Goal: Check status: Check status

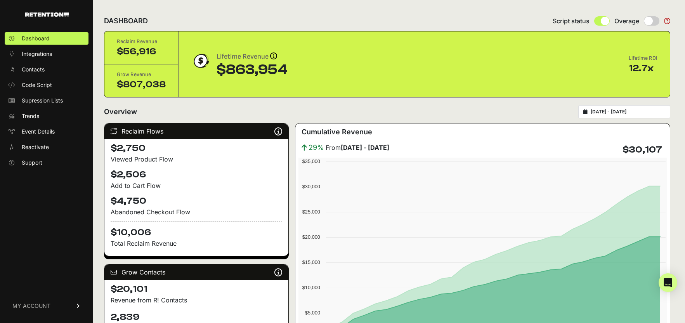
type input "[DATE]"
click at [623, 110] on input "[DATE] - [DATE]" at bounding box center [628, 112] width 75 height 6
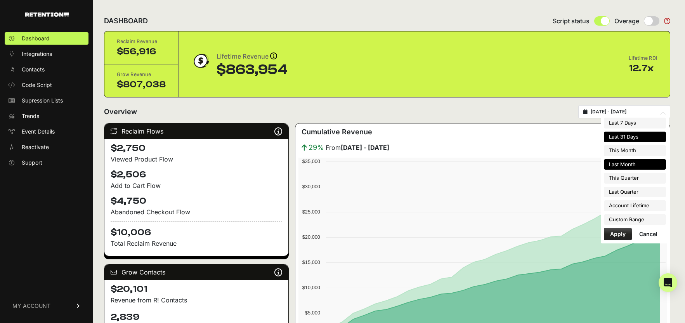
type input "[DATE]"
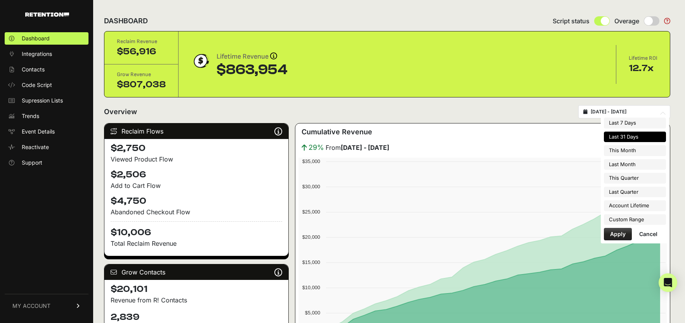
type input "[DATE]"
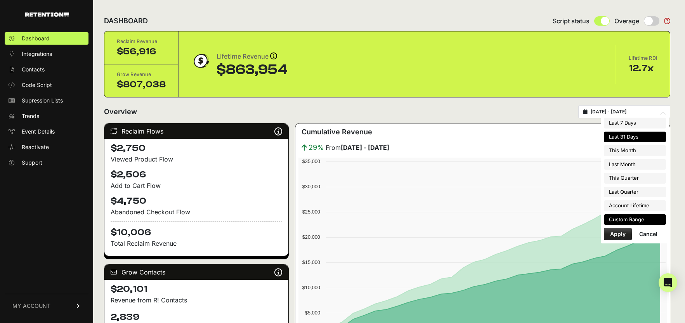
click at [632, 215] on li "Custom Range" at bounding box center [635, 219] width 62 height 11
type input "[DATE]"
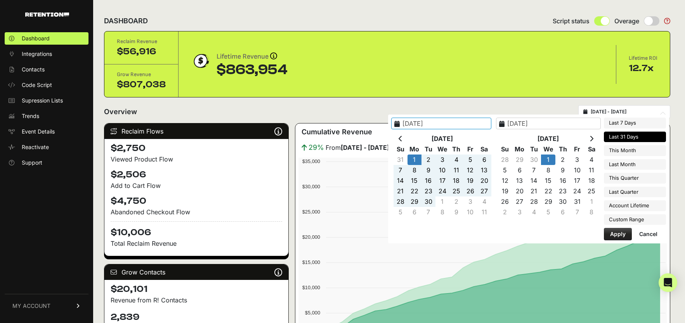
type input "[DATE]"
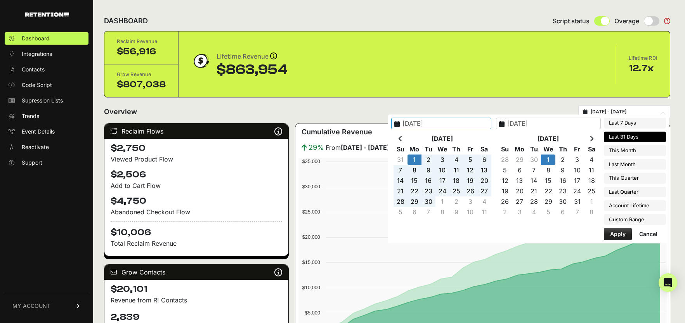
type input "[DATE]"
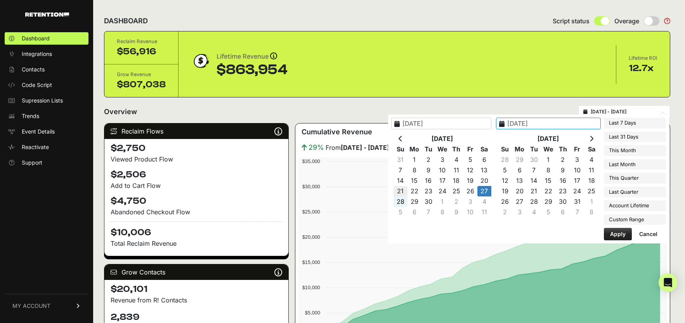
type input "[DATE]"
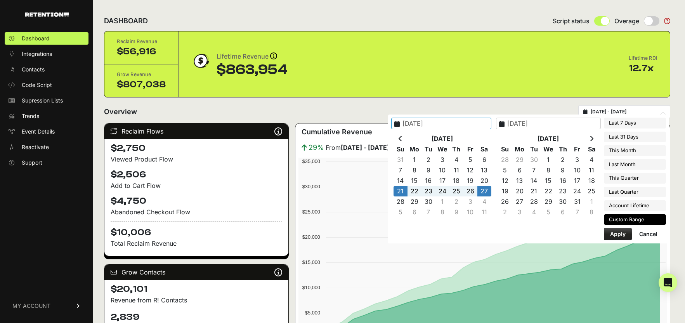
type input "[DATE]"
click at [614, 228] on button "Apply" at bounding box center [618, 234] width 28 height 12
type input "[DATE] - [DATE]"
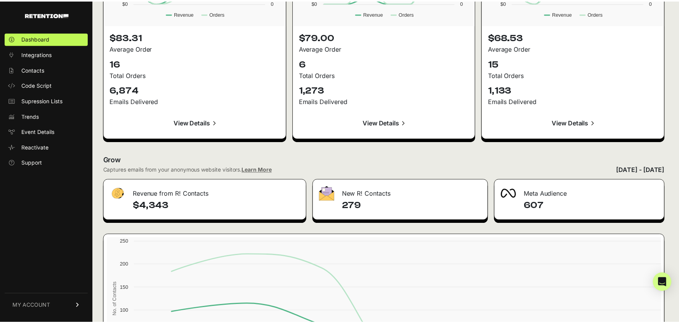
scroll to position [812, 0]
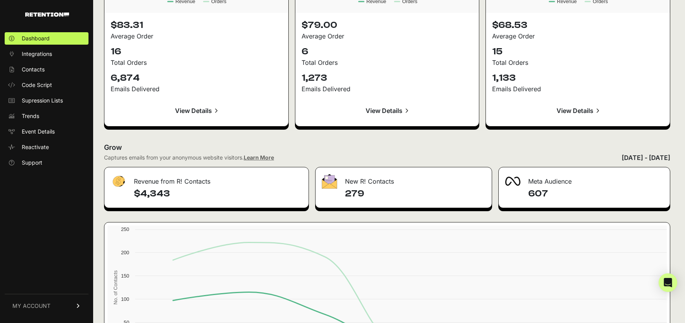
click at [354, 191] on h4 "279" at bounding box center [415, 193] width 141 height 12
click at [154, 191] on h4 "$4,343" at bounding box center [218, 193] width 168 height 12
copy h4 "4,343"
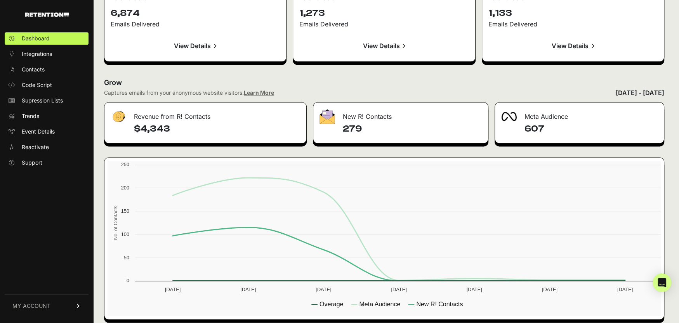
scroll to position [881, 0]
